Goal: Task Accomplishment & Management: Manage account settings

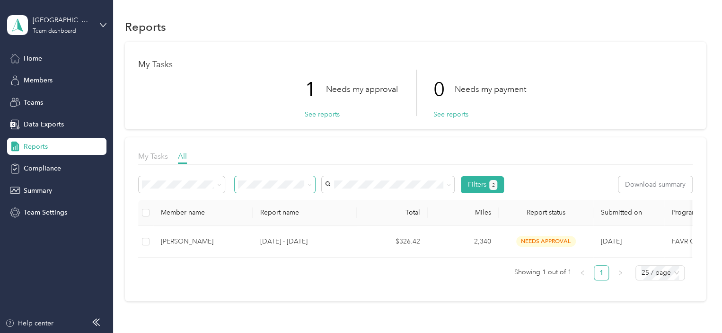
scroll to position [72, 0]
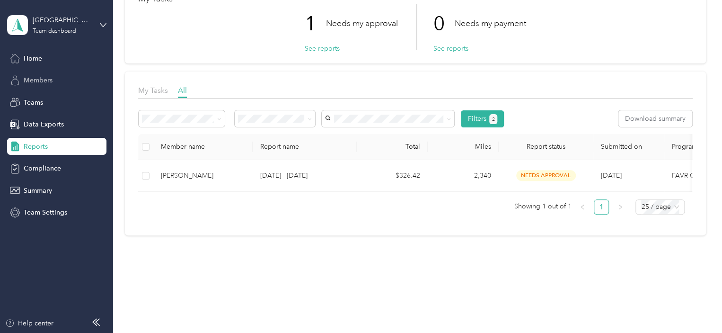
click at [43, 82] on span "Members" at bounding box center [38, 80] width 29 height 10
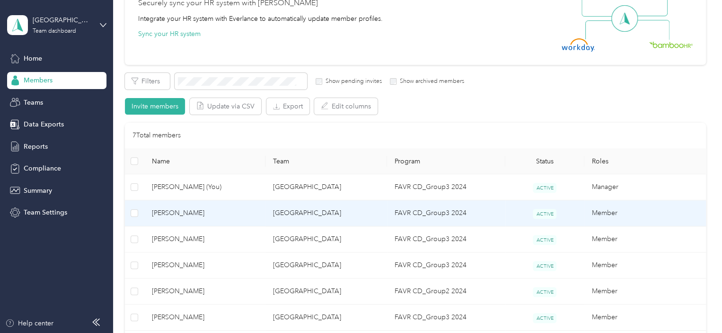
scroll to position [120, 0]
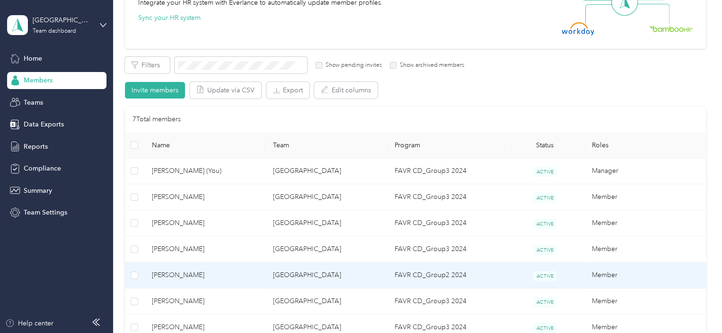
click at [364, 278] on td "[GEOGRAPHIC_DATA]" at bounding box center [326, 275] width 122 height 26
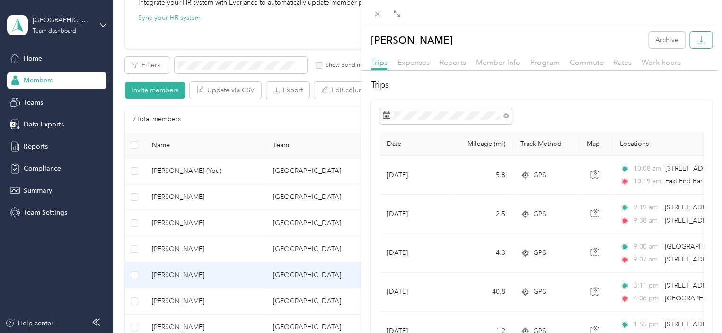
click at [696, 36] on icon "button" at bounding box center [700, 39] width 9 height 9
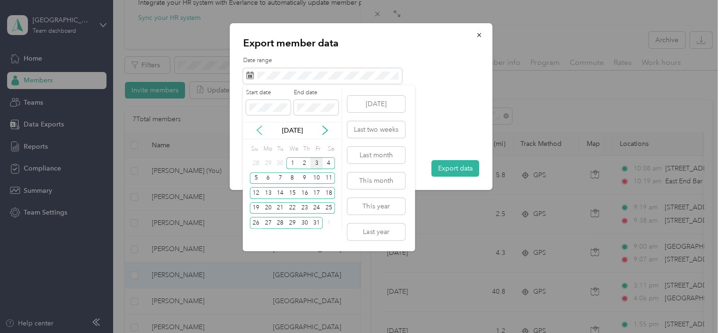
click at [260, 128] on icon at bounding box center [259, 129] width 9 height 9
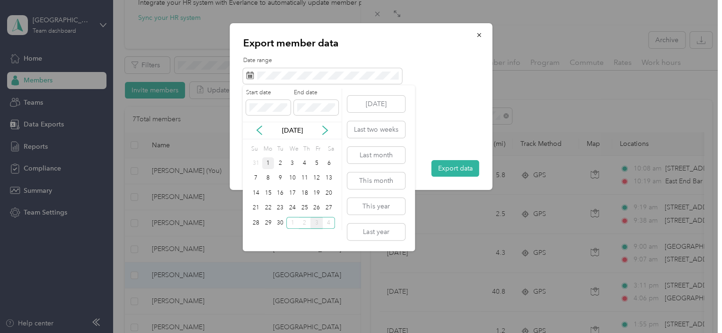
click at [271, 159] on div "1" at bounding box center [268, 163] width 12 height 12
click at [281, 223] on div "30" at bounding box center [280, 223] width 12 height 12
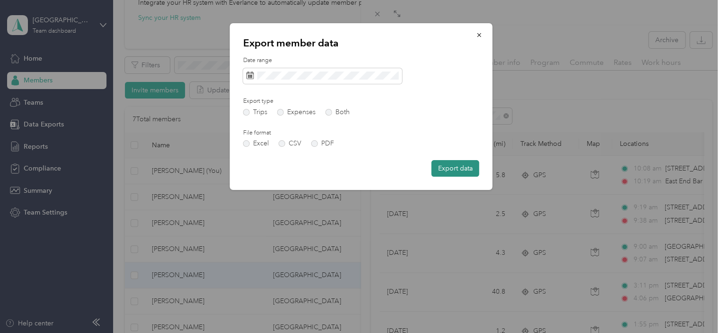
click at [457, 165] on button "Export data" at bounding box center [455, 168] width 48 height 17
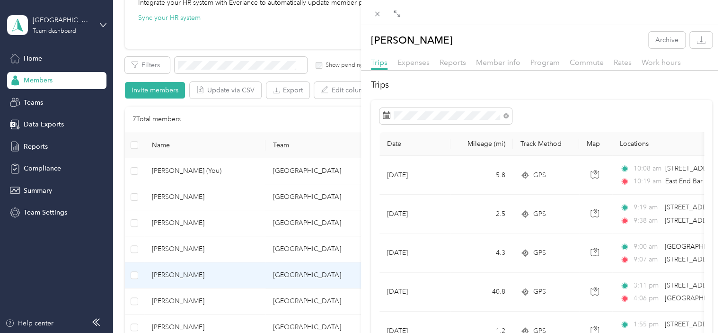
click at [293, 18] on div "[PERSON_NAME] Archive Trips Expenses Reports Member info Program Commute Rates …" at bounding box center [361, 166] width 722 height 333
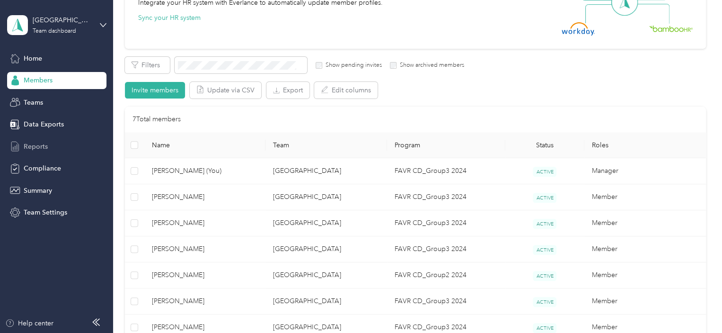
click at [38, 150] on span "Reports" at bounding box center [36, 146] width 24 height 10
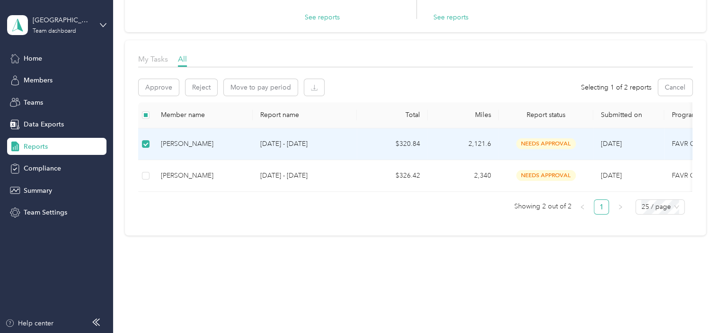
scroll to position [104, 0]
click at [208, 84] on button "Reject" at bounding box center [201, 87] width 32 height 17
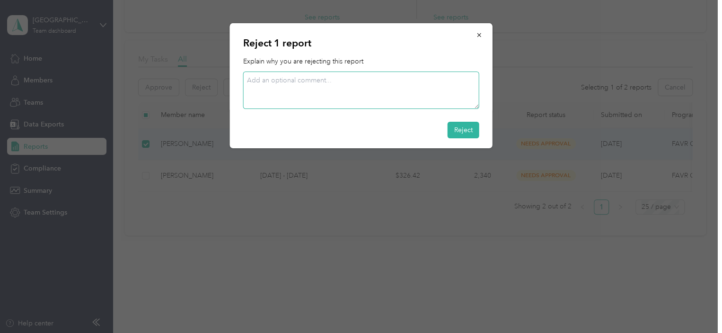
click at [381, 90] on textarea at bounding box center [361, 89] width 236 height 37
type textarea "delete trip from 9/5"
click at [454, 125] on button "Reject" at bounding box center [464, 130] width 32 height 17
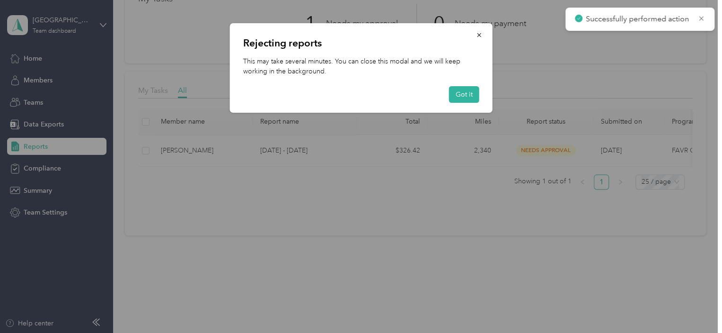
scroll to position [72, 0]
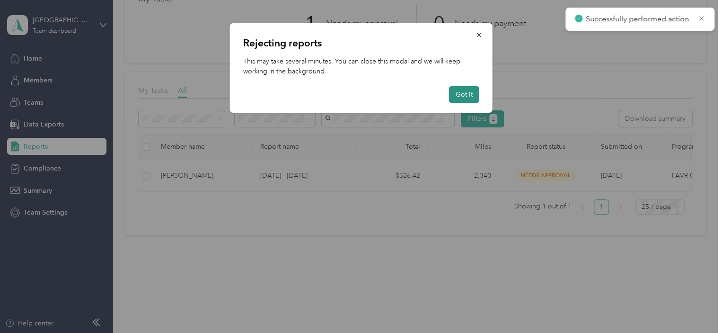
click at [467, 98] on button "Got it" at bounding box center [464, 94] width 30 height 17
